Goal: Check status

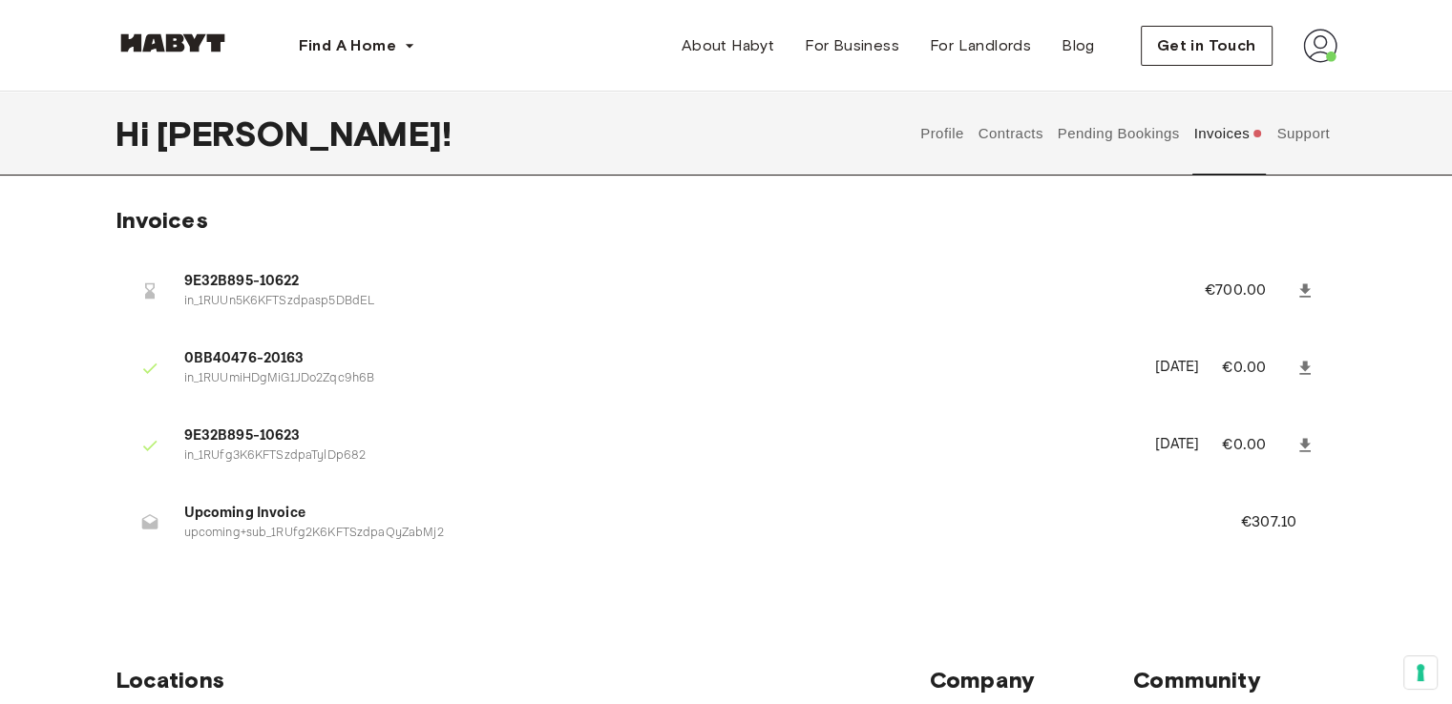
click at [1137, 147] on button "Pending Bookings" at bounding box center [1118, 134] width 127 height 84
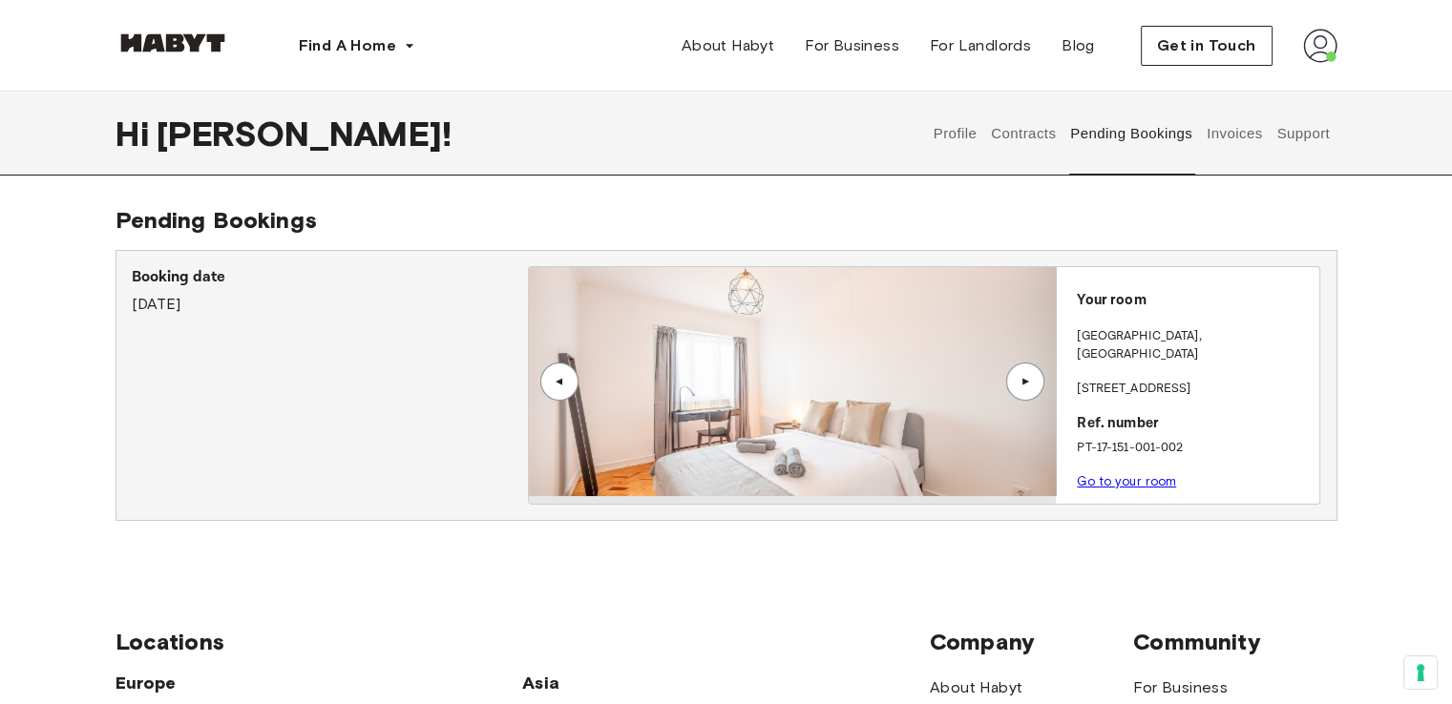
click at [1224, 138] on button "Invoices" at bounding box center [1233, 134] width 60 height 84
